Goal: Information Seeking & Learning: Learn about a topic

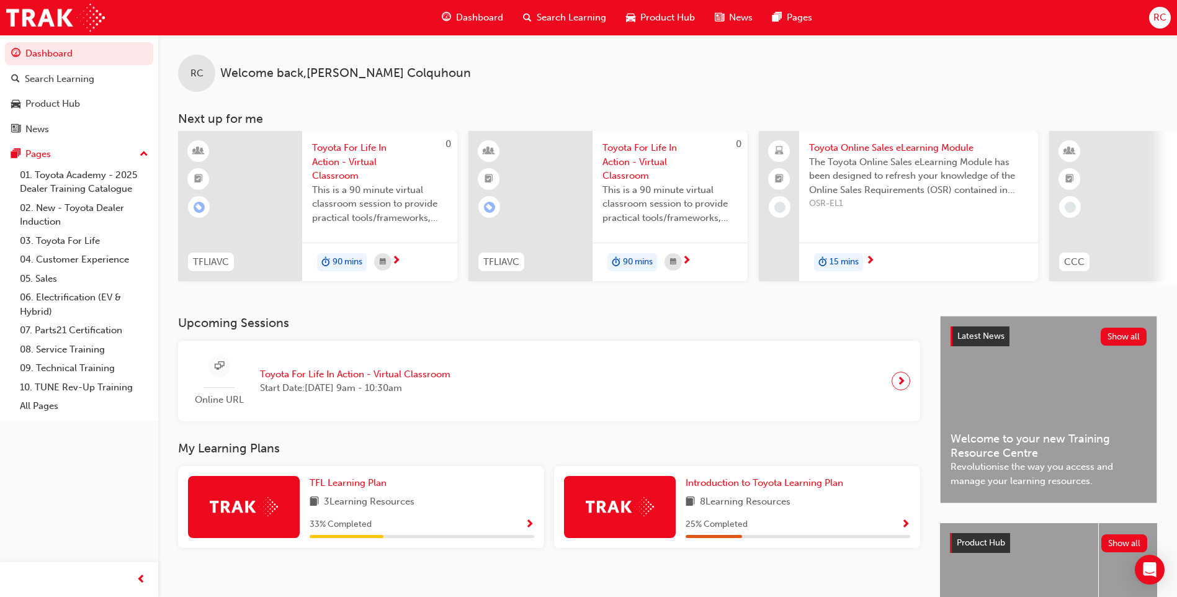
click at [476, 16] on span "Dashboard" at bounding box center [479, 18] width 47 height 14
click at [481, 19] on span "Dashboard" at bounding box center [479, 18] width 47 height 14
click at [553, 17] on span "Search Learning" at bounding box center [570, 18] width 69 height 14
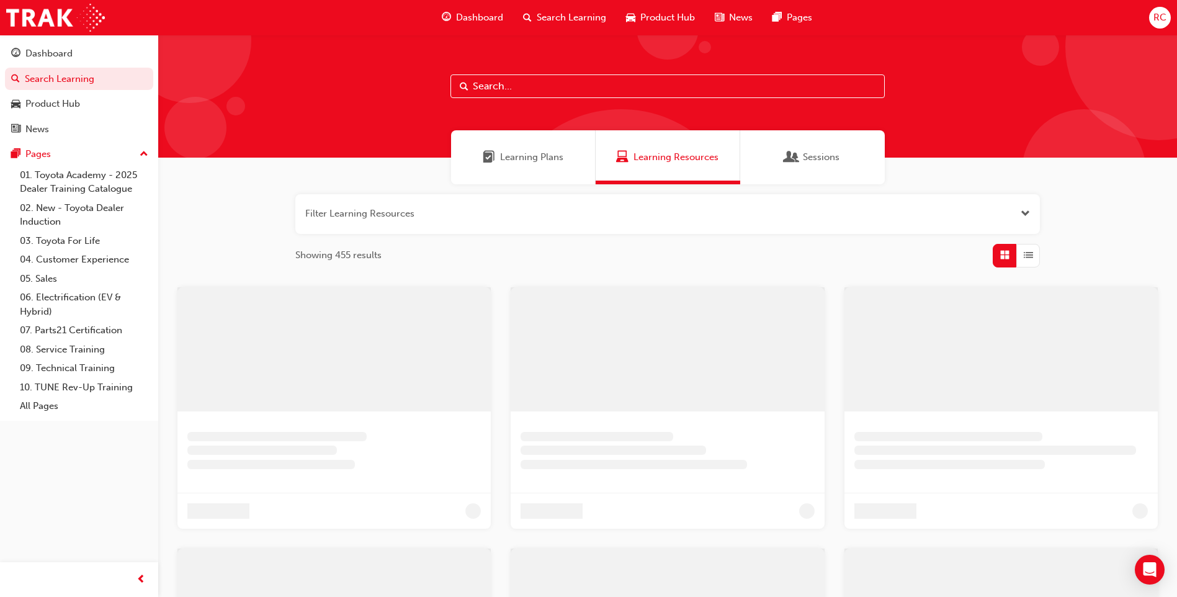
click at [478, 17] on span "Dashboard" at bounding box center [479, 18] width 47 height 14
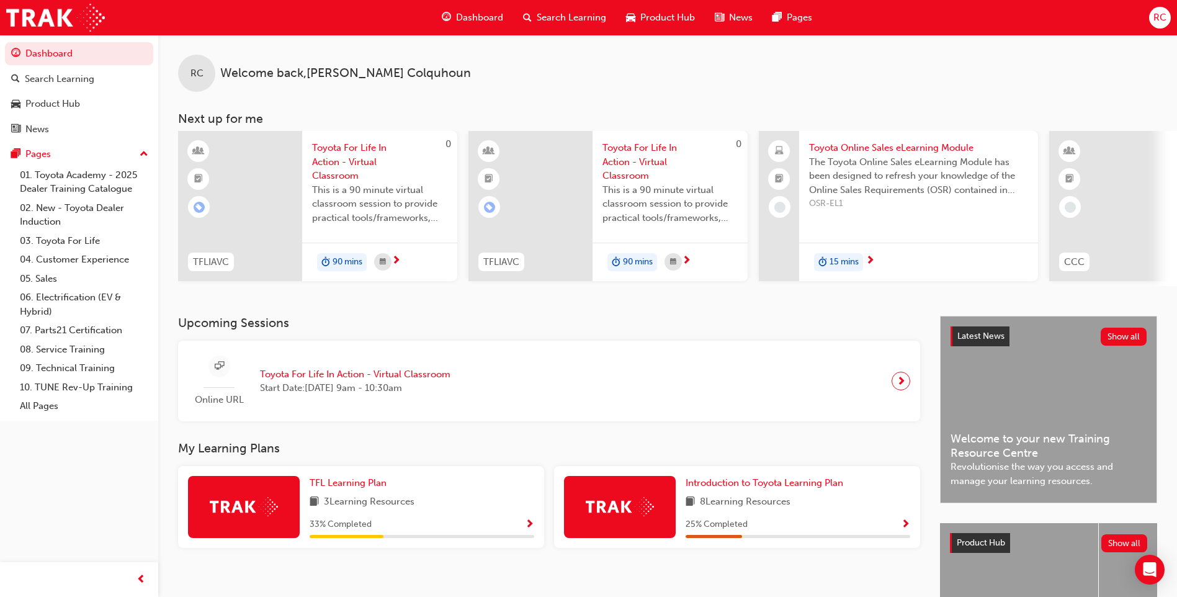
click at [572, 17] on span "Search Learning" at bounding box center [570, 18] width 69 height 14
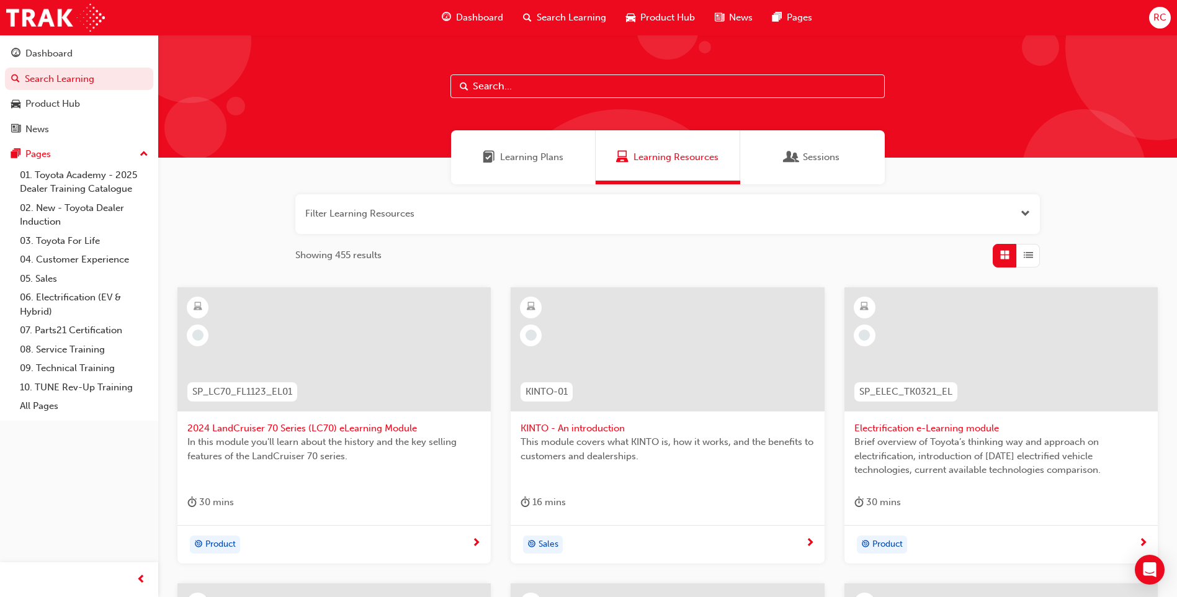
click at [459, 17] on span "Dashboard" at bounding box center [479, 18] width 47 height 14
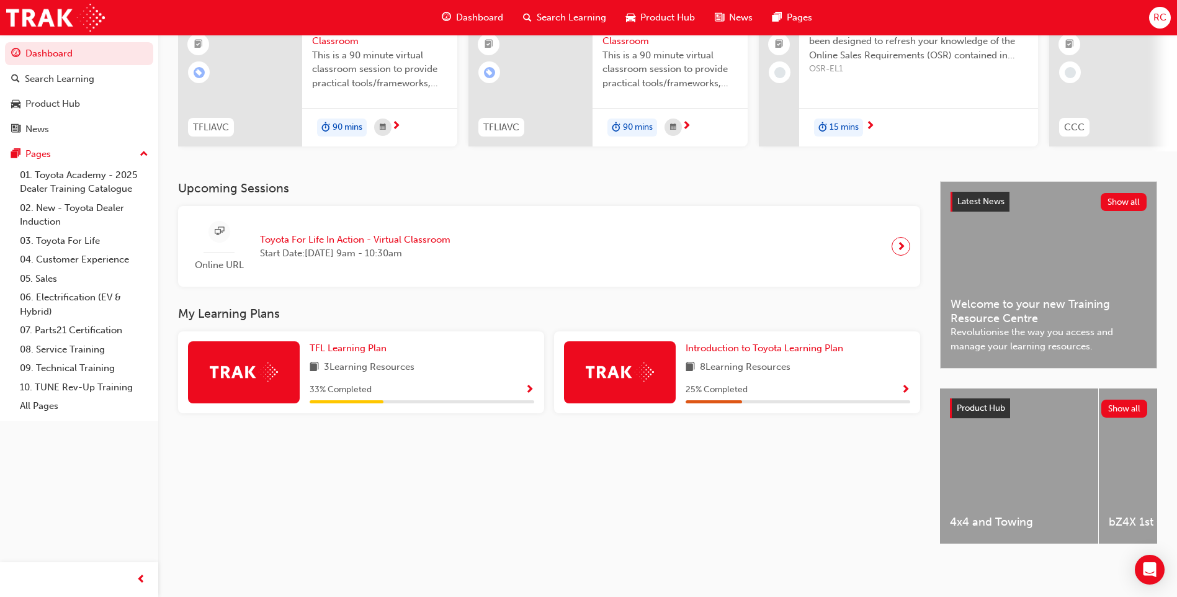
scroll to position [145, 0]
click at [907, 385] on span "Show Progress" at bounding box center [905, 390] width 9 height 11
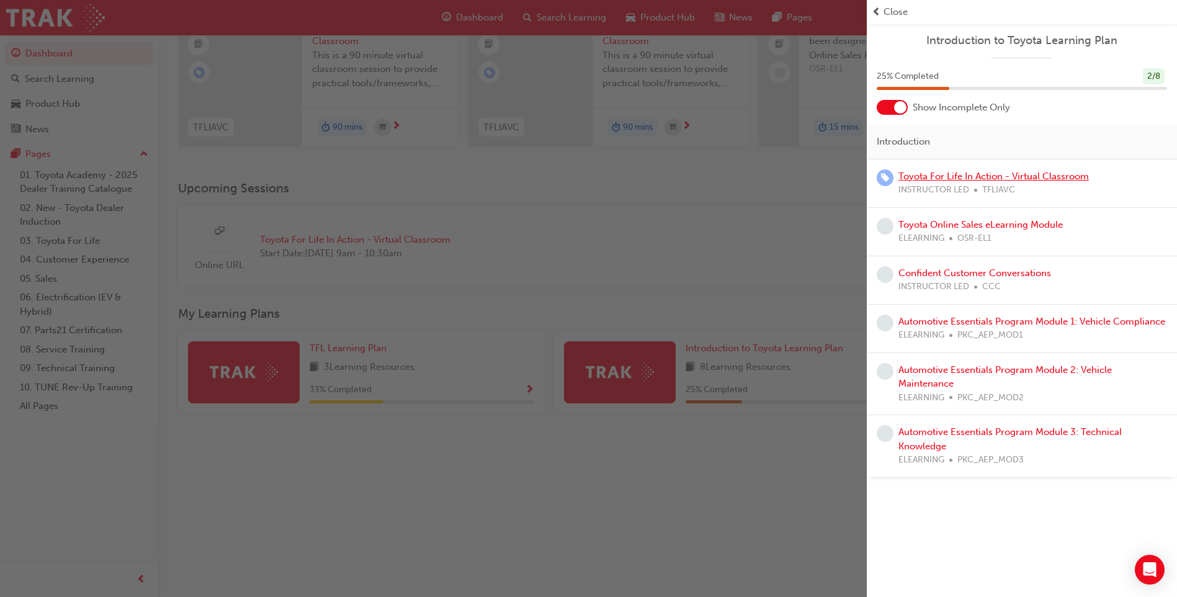
click at [952, 178] on link "Toyota For Life In Action - Virtual Classroom" at bounding box center [993, 176] width 190 height 11
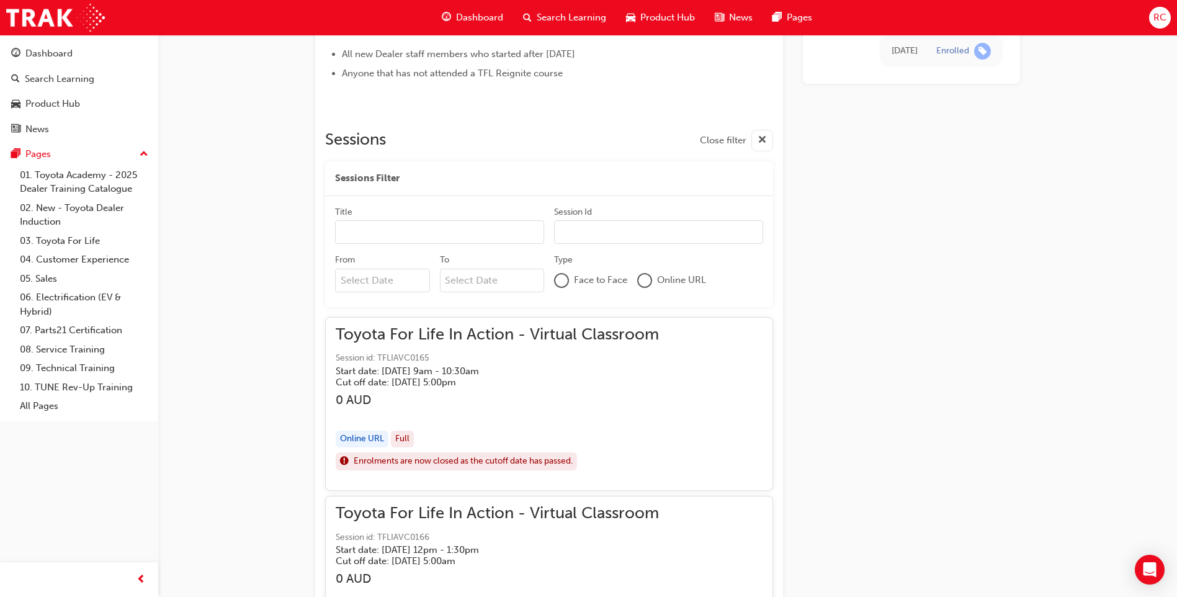
scroll to position [983, 0]
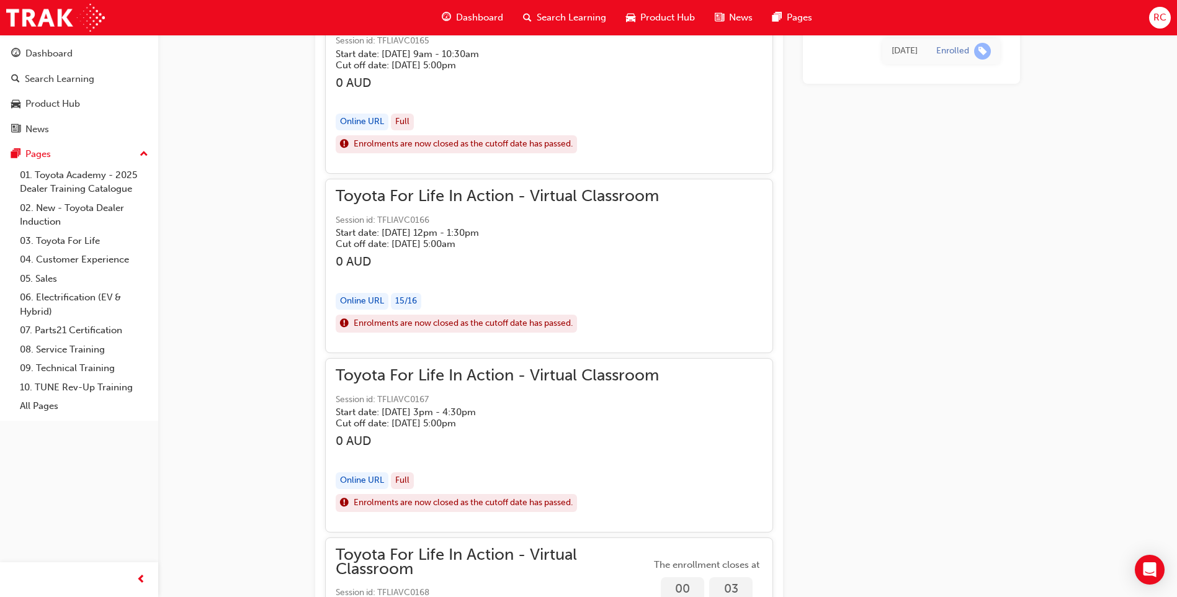
click at [487, 16] on span "Dashboard" at bounding box center [479, 18] width 47 height 14
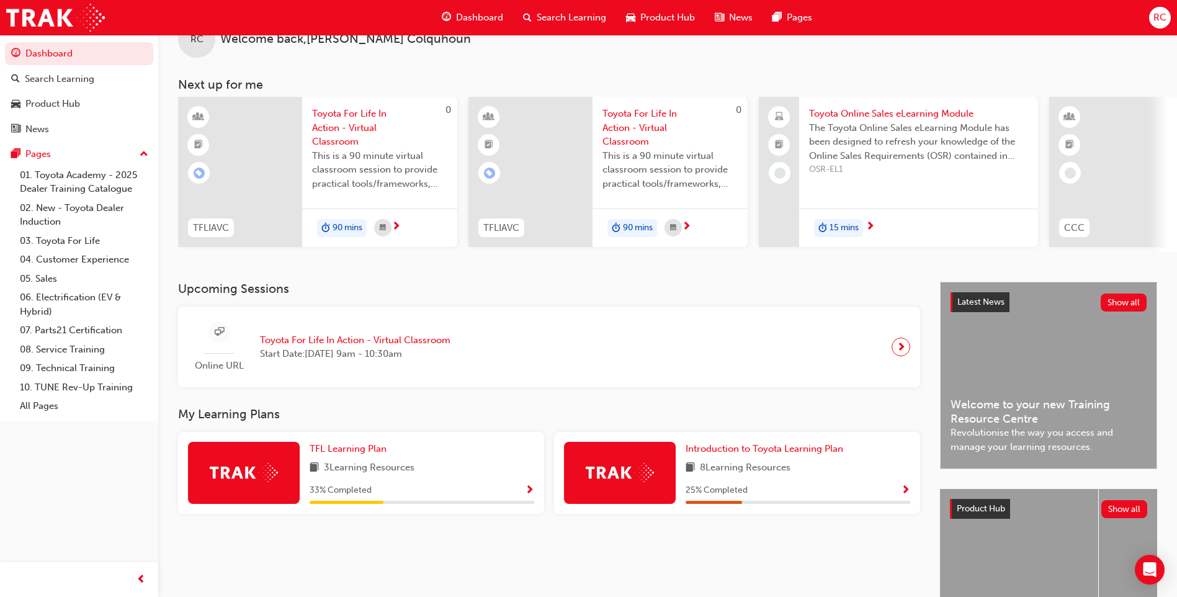
scroll to position [62, 0]
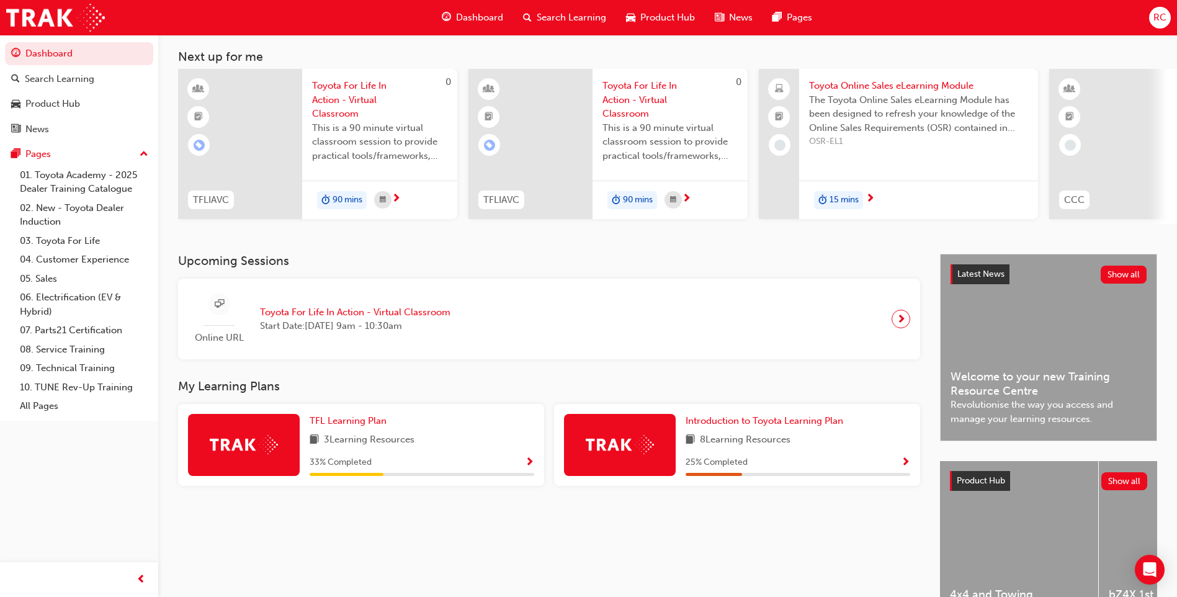
click at [906, 467] on span "Show Progress" at bounding box center [905, 462] width 9 height 11
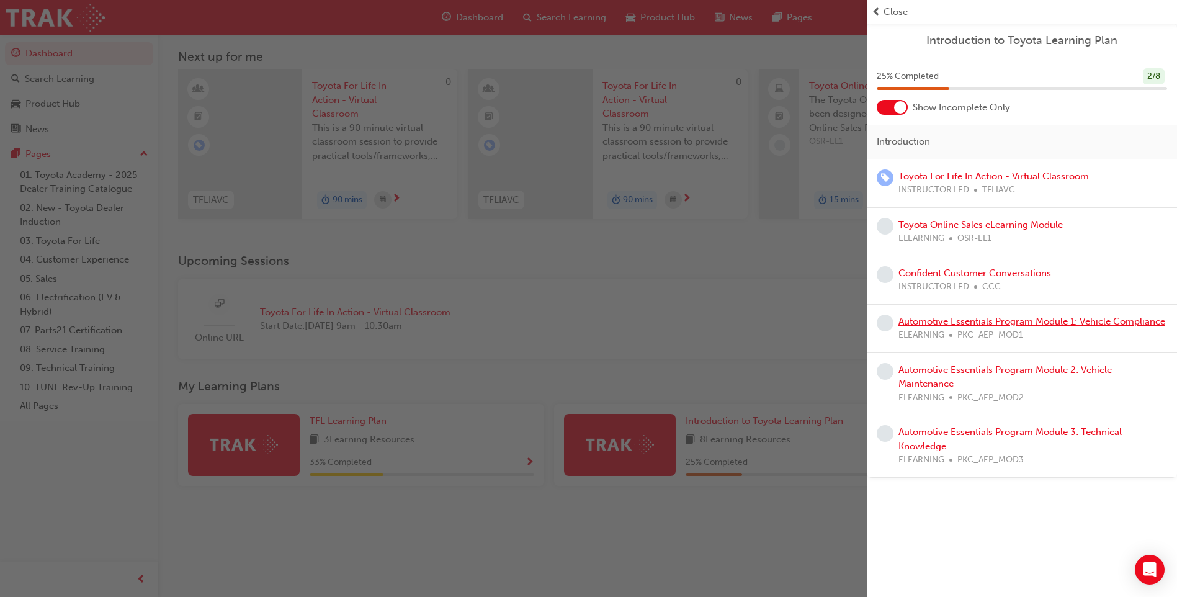
click at [982, 320] on link "Automotive Essentials Program Module 1: Vehicle Compliance" at bounding box center [1031, 321] width 267 height 11
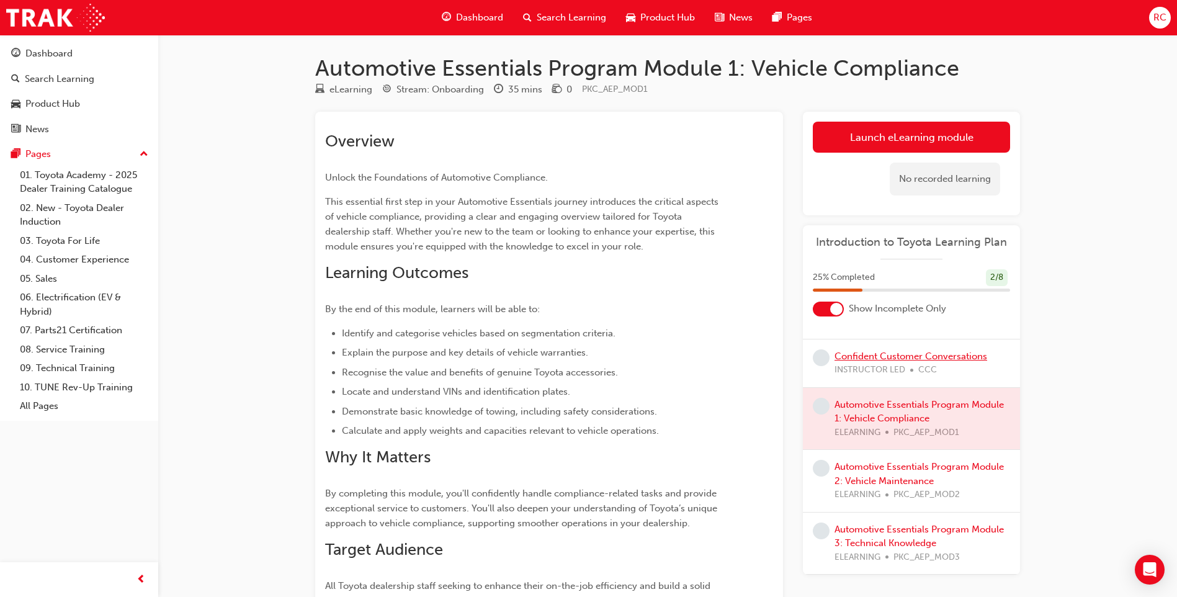
click at [885, 356] on link "Confident Customer Conversations" at bounding box center [910, 355] width 153 height 11
